Goal: Task Accomplishment & Management: Use online tool/utility

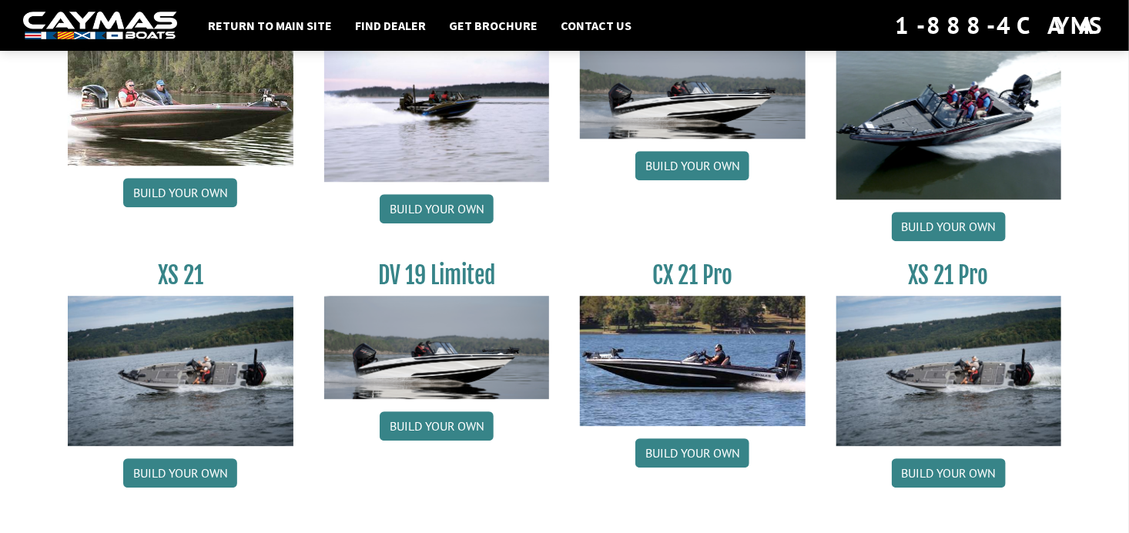
scroll to position [1915, 0]
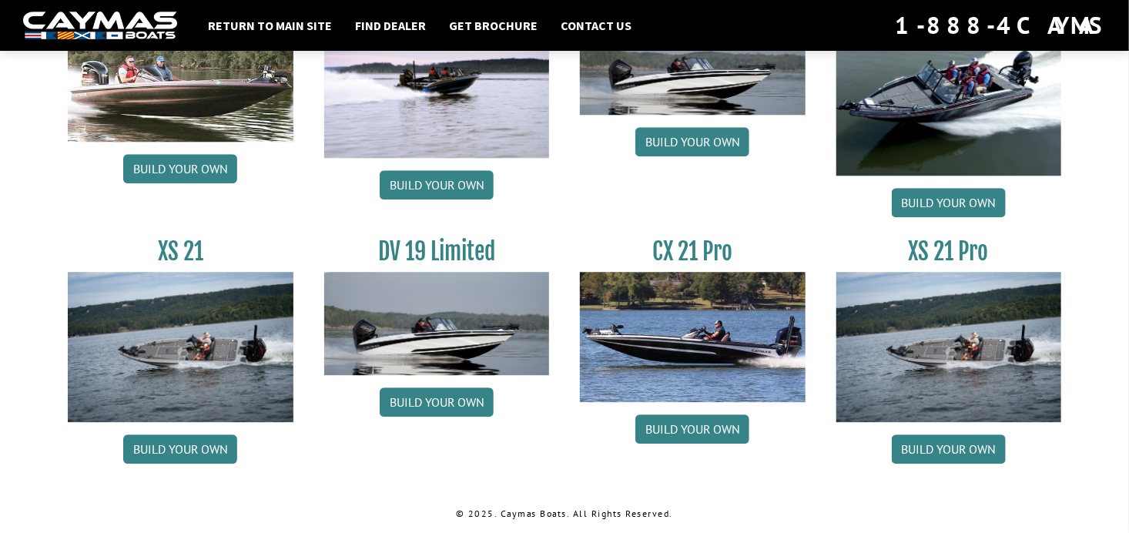
click at [186, 376] on img at bounding box center [181, 347] width 226 height 150
click at [173, 447] on link "Build your own" at bounding box center [180, 448] width 114 height 29
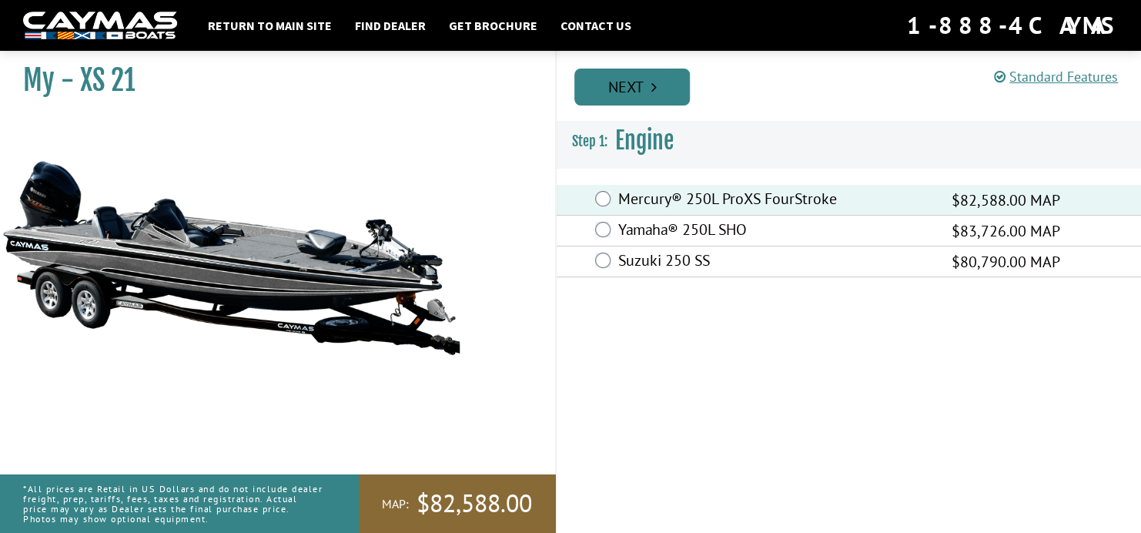
click at [654, 86] on icon "Pagination" at bounding box center [654, 86] width 5 height 15
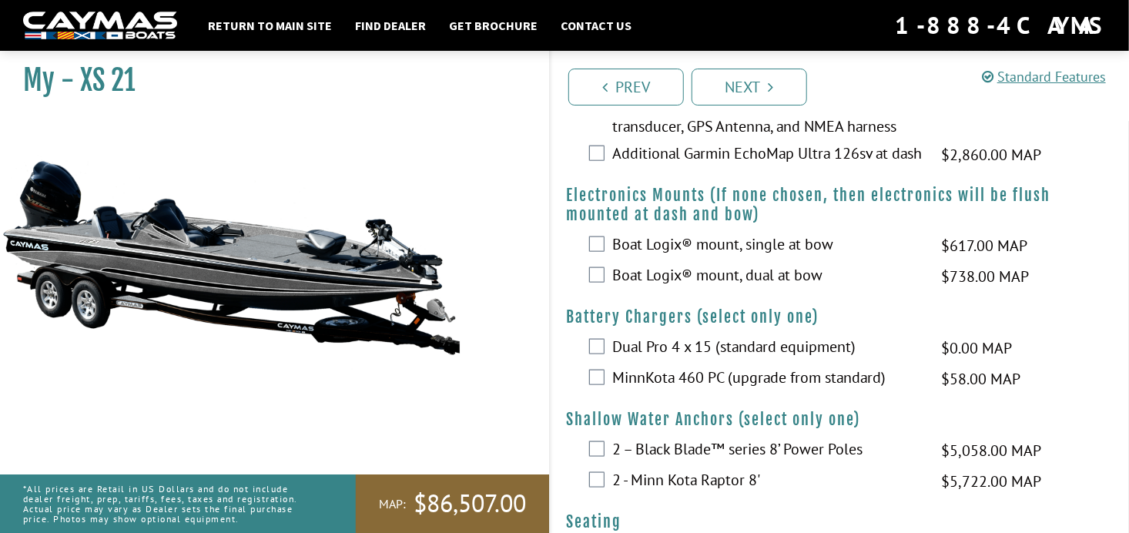
scroll to position [715, 0]
